Goal: Go to known website: Access a specific website the user already knows

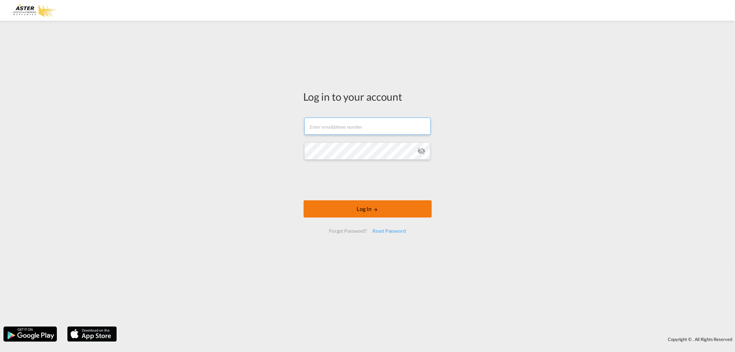
type input "opeartion@asterlog.com"
click at [387, 213] on button "Log In" at bounding box center [368, 208] width 128 height 17
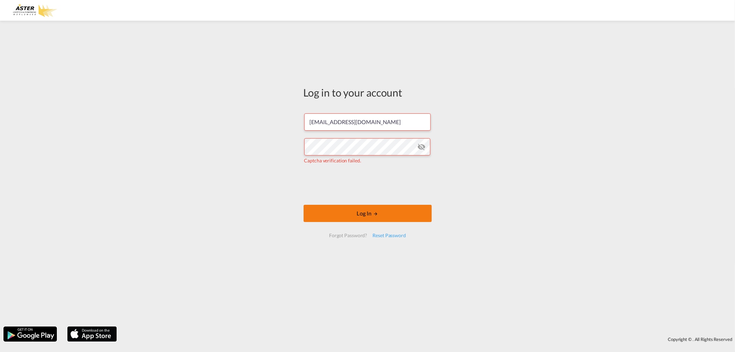
click at [349, 214] on button "Log In" at bounding box center [368, 213] width 128 height 17
